Goal: Task Accomplishment & Management: Use online tool/utility

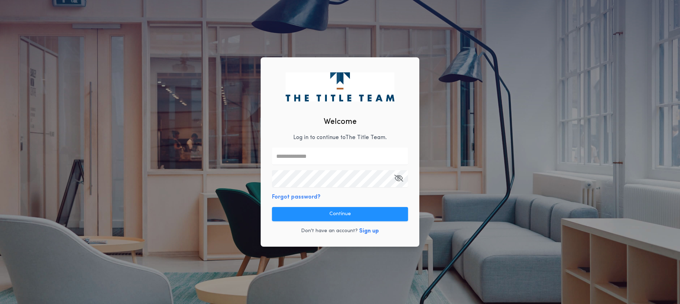
click at [298, 156] on input "text" at bounding box center [340, 156] width 136 height 17
click at [329, 160] on input "text" at bounding box center [340, 156] width 136 height 17
paste input "**********"
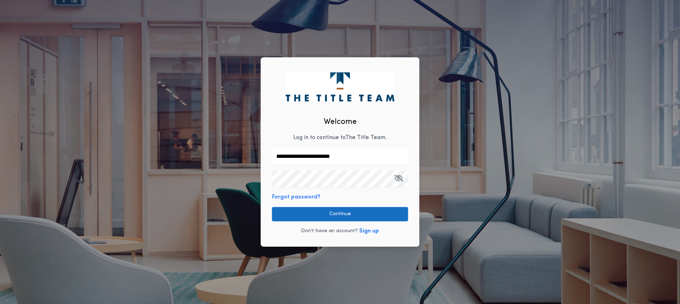
type input "**********"
click at [297, 211] on button "Continue" at bounding box center [340, 214] width 136 height 14
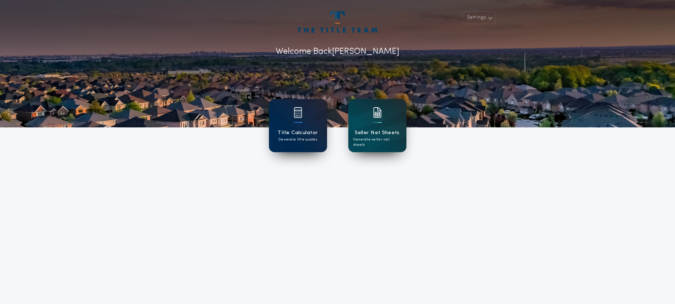
click at [293, 126] on div "Title Calculator Generate title quotes" at bounding box center [298, 125] width 58 height 53
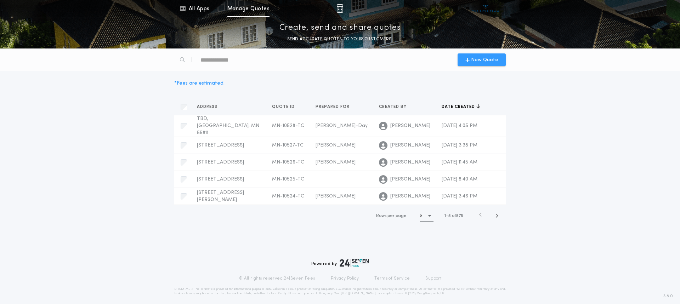
click at [475, 61] on span "New Quote" at bounding box center [484, 59] width 27 height 7
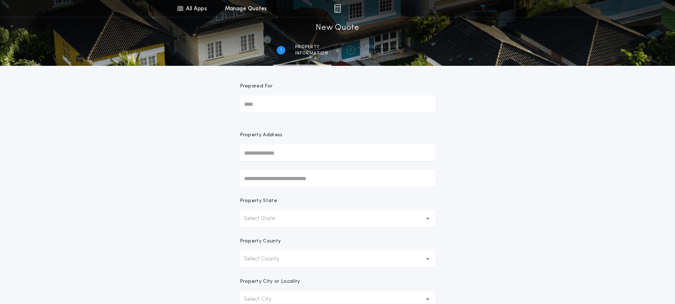
click at [268, 101] on input "Prepared For" at bounding box center [338, 104] width 196 height 17
click at [275, 107] on input "Prepared For" at bounding box center [338, 104] width 196 height 17
type input "****"
click at [267, 149] on input "text" at bounding box center [338, 153] width 196 height 17
click at [279, 151] on input "text" at bounding box center [338, 153] width 196 height 17
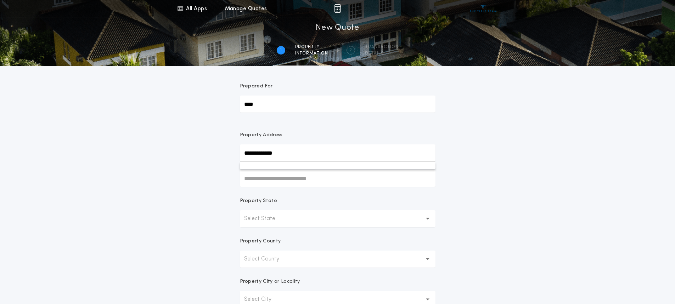
type input "**********"
click at [281, 215] on p "Select State" at bounding box center [265, 219] width 43 height 9
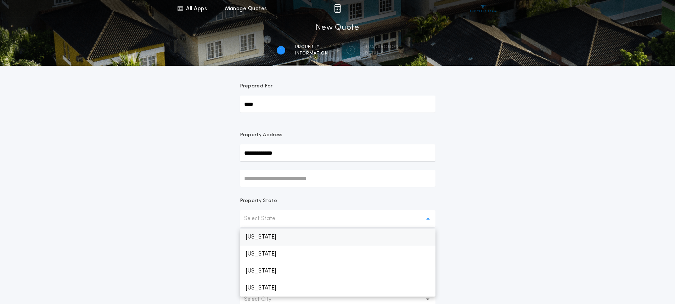
click at [279, 235] on p "[US_STATE]" at bounding box center [338, 237] width 196 height 17
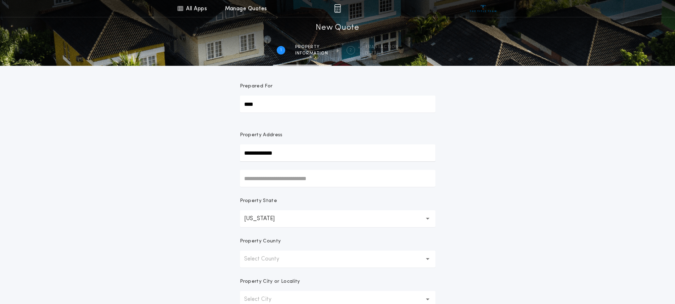
click at [274, 259] on p "Select County" at bounding box center [267, 259] width 46 height 9
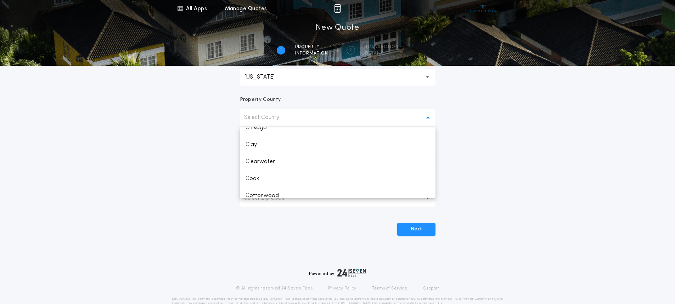
scroll to position [213, 0]
click at [261, 176] on p "Cook" at bounding box center [338, 178] width 196 height 17
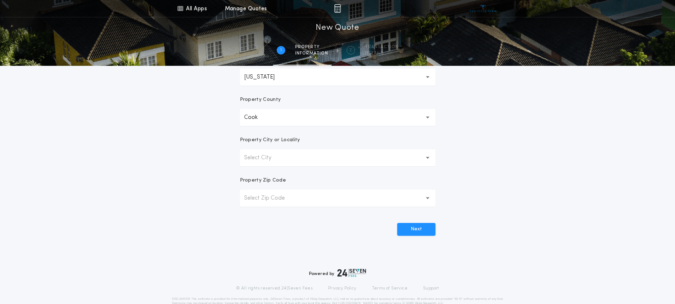
click at [262, 195] on p "Select Zip Code" at bounding box center [270, 198] width 52 height 9
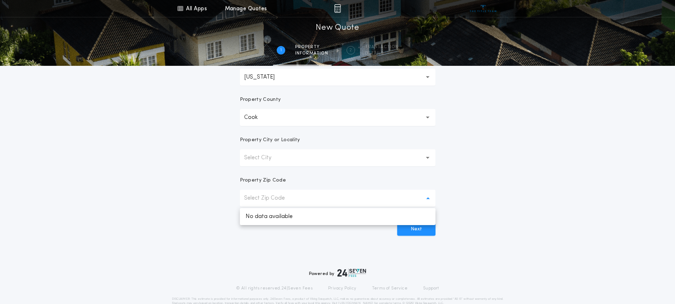
click at [271, 197] on p "Select Zip Code" at bounding box center [270, 198] width 52 height 9
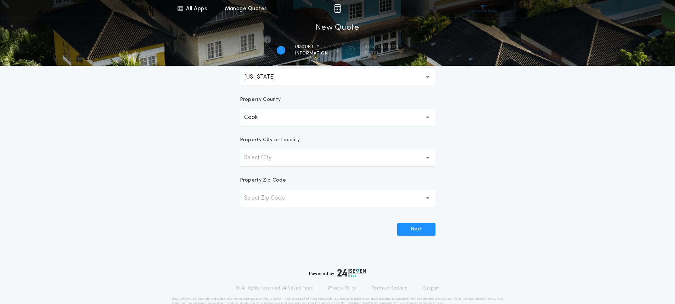
click at [264, 160] on p "Select City" at bounding box center [263, 158] width 39 height 9
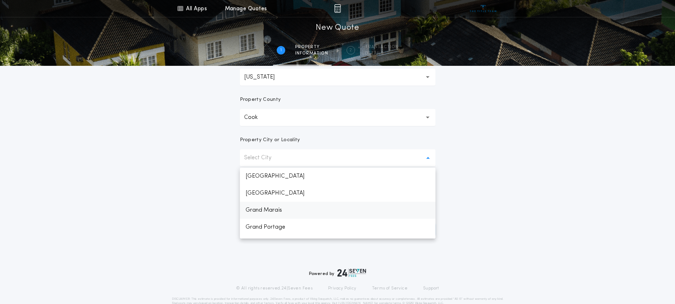
click at [265, 208] on p "Grand Marais" at bounding box center [338, 210] width 196 height 17
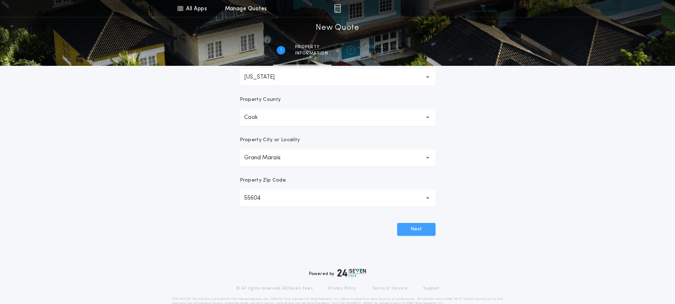
click at [411, 231] on button "Next" at bounding box center [416, 229] width 38 height 13
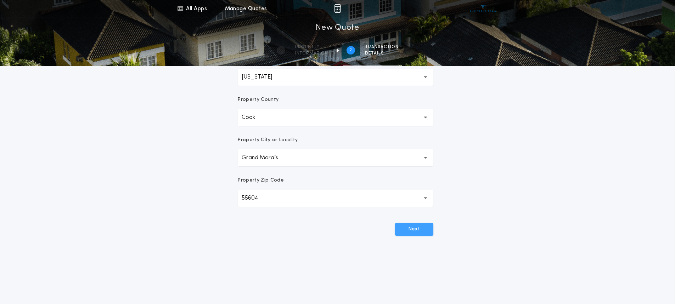
scroll to position [0, 0]
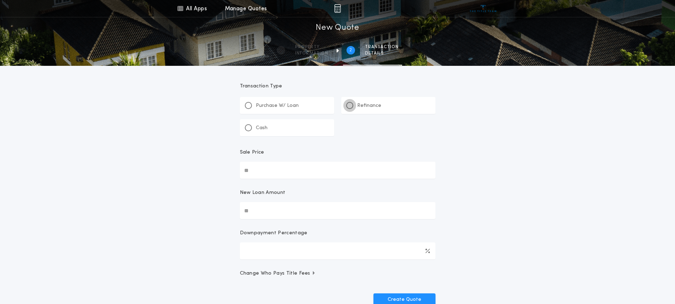
click at [352, 103] on div at bounding box center [349, 105] width 7 height 7
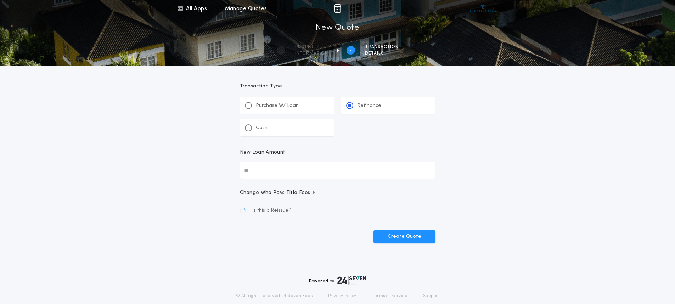
click at [262, 168] on input "New Loan Amount" at bounding box center [338, 170] width 196 height 17
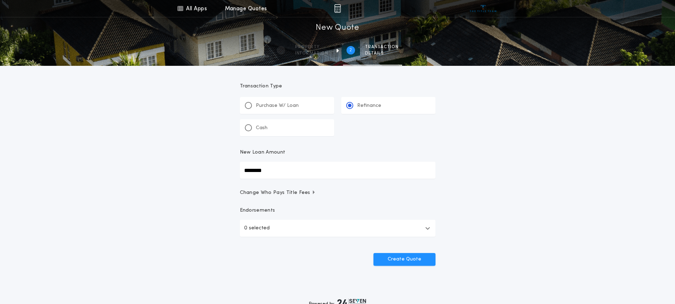
type input "********"
click at [254, 234] on button "0 selected" at bounding box center [338, 228] width 196 height 17
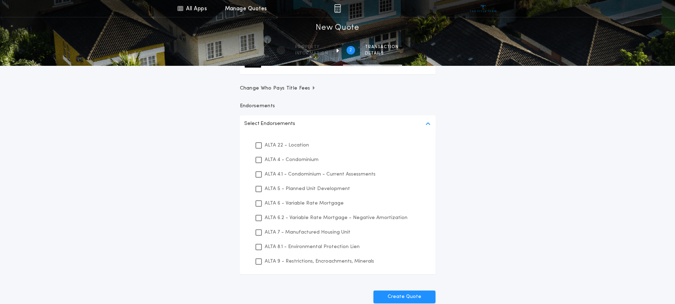
scroll to position [106, 0]
click at [257, 233] on icon at bounding box center [258, 230] width 4 height 5
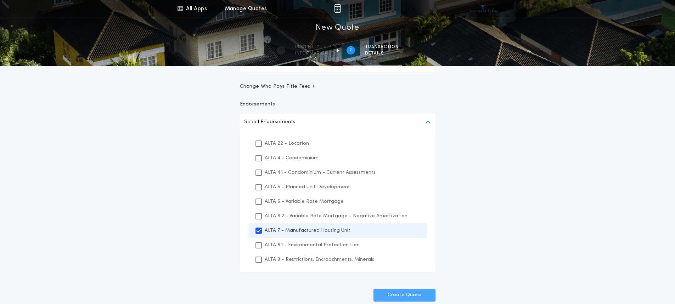
click at [409, 295] on button "Create Quote" at bounding box center [404, 295] width 62 height 13
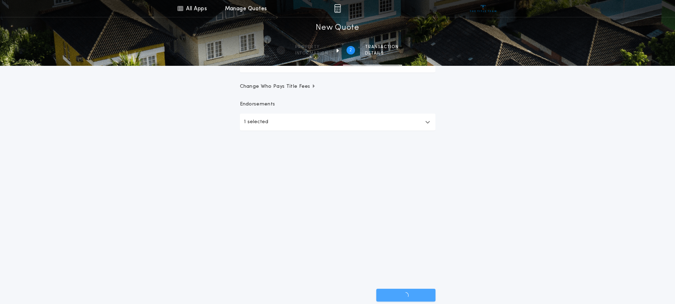
scroll to position [46, 0]
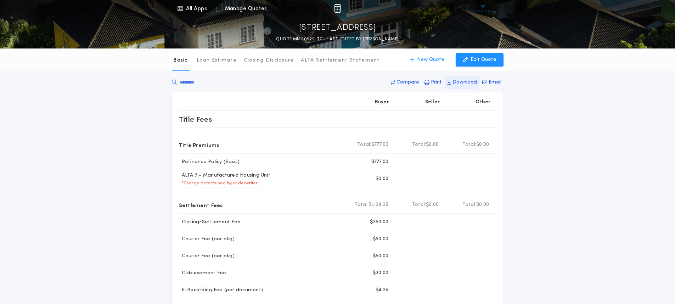
click at [469, 85] on p "Download" at bounding box center [464, 82] width 24 height 7
